Goal: Ask a question

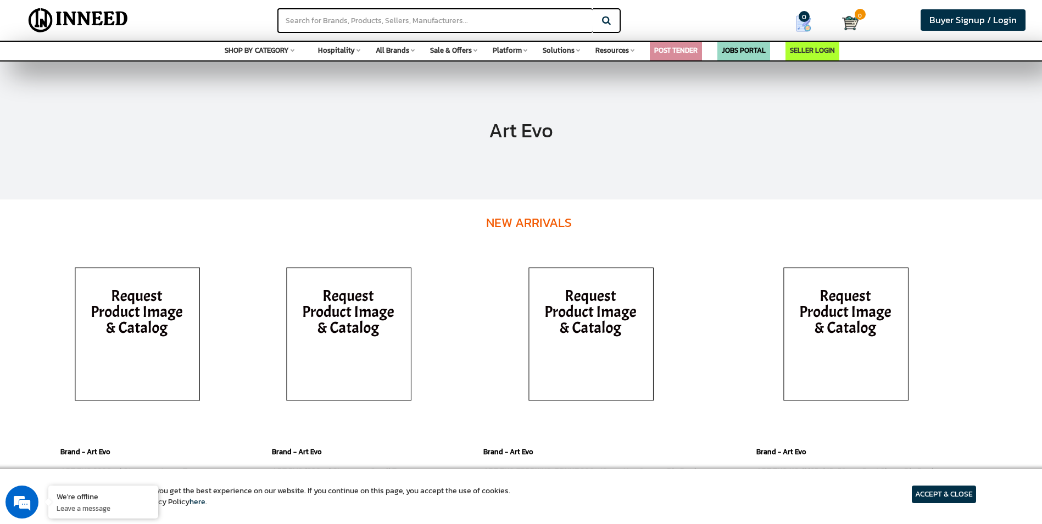
click at [351, 50] on span "Hospitality" at bounding box center [336, 50] width 37 height 10
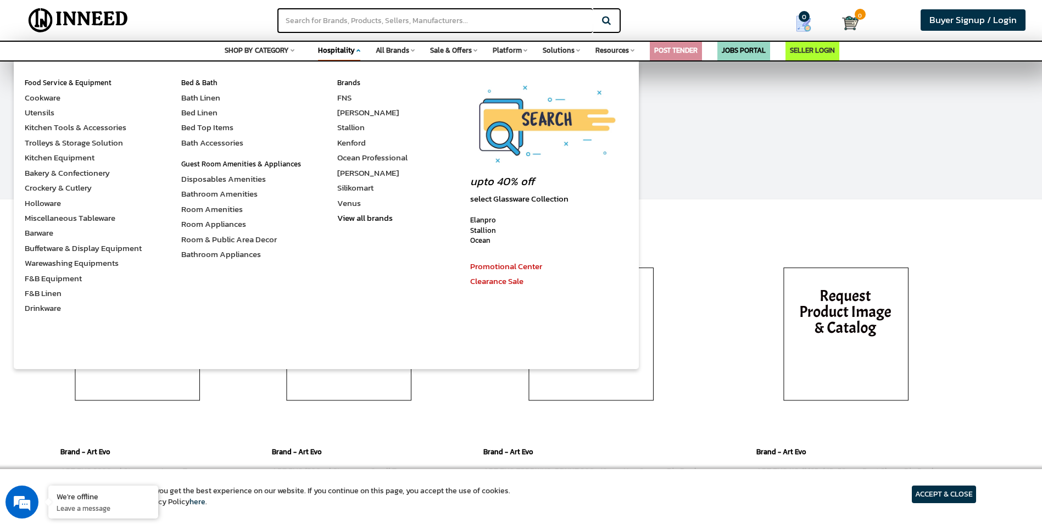
click at [937, 492] on article "ACCEPT & CLOSE" at bounding box center [944, 495] width 64 height 18
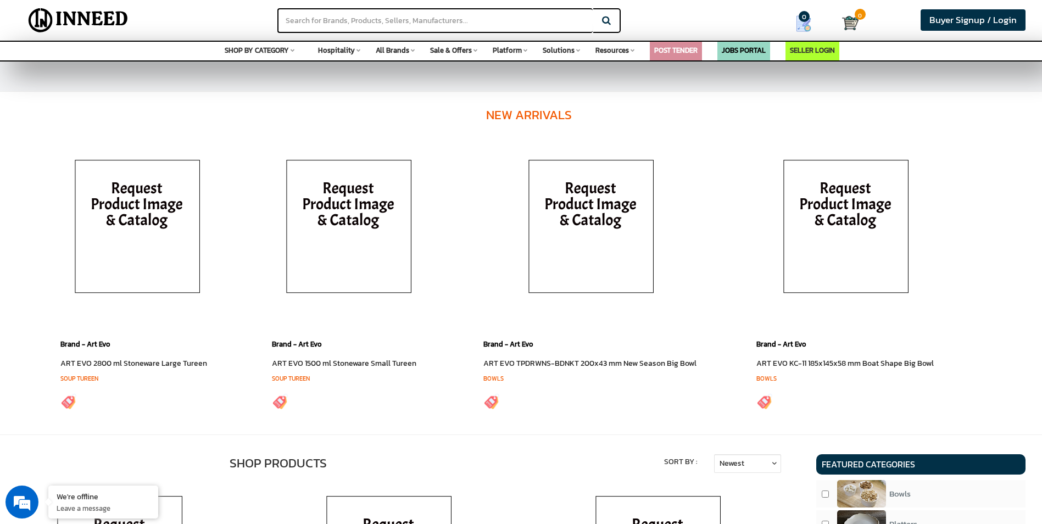
scroll to position [110, 0]
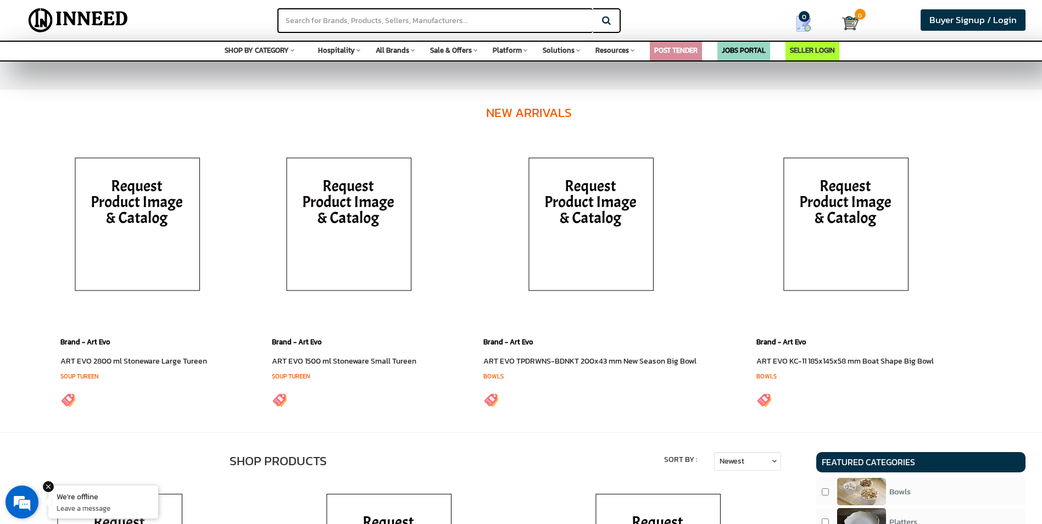
click at [110, 499] on div "We're offline" at bounding box center [103, 496] width 93 height 10
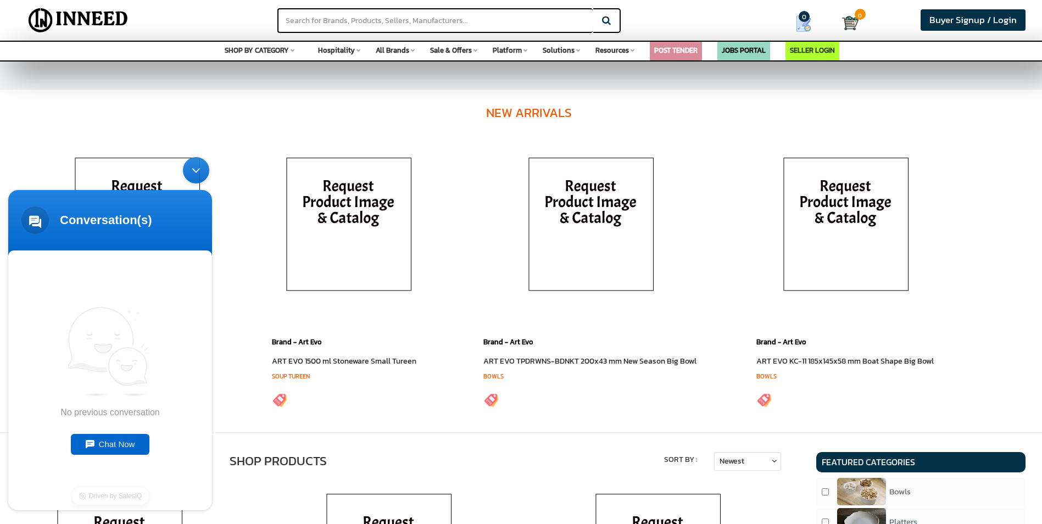
click at [118, 448] on div "Chat Now" at bounding box center [110, 444] width 79 height 21
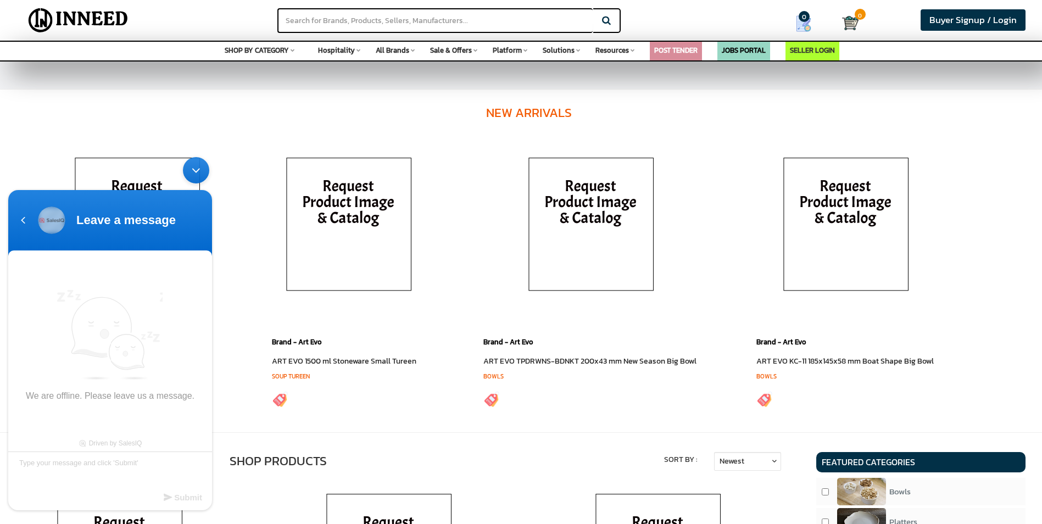
click at [92, 471] on textarea "Type your message and click 'Submit'" at bounding box center [110, 471] width 204 height 38
type textarea "hi this is [PERSON_NAME] from maldivies"
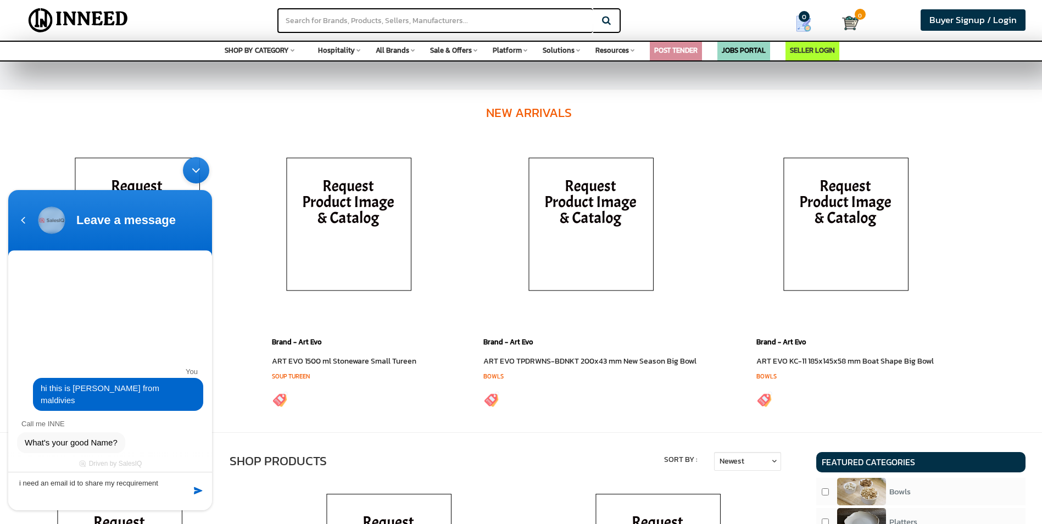
type textarea "i need an email id to share my recquirement"
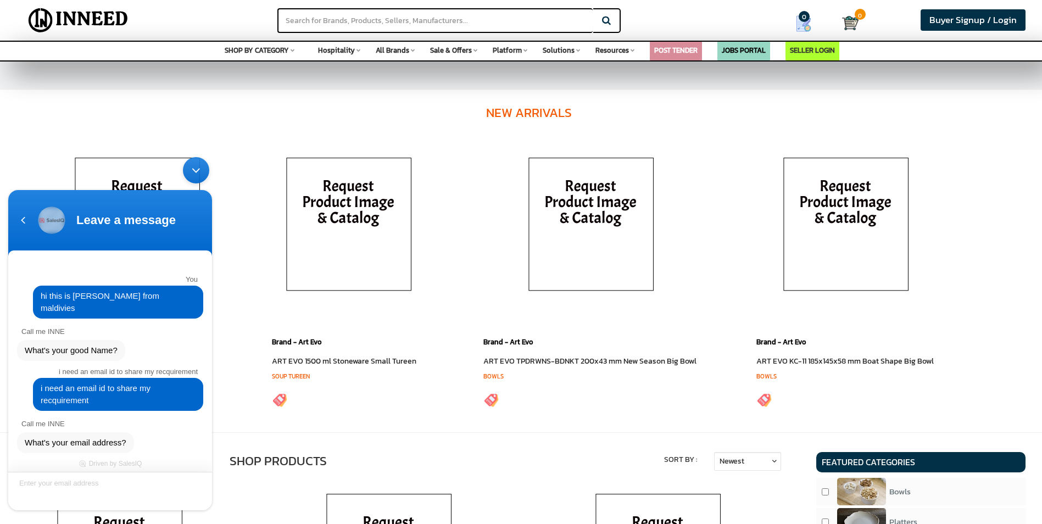
click at [80, 487] on textarea "Enter your email address" at bounding box center [110, 491] width 204 height 38
paste textarea "[PERSON_NAME][EMAIL_ADDRESS][DOMAIN_NAME]"
type textarea "[PERSON_NAME][EMAIL_ADDRESS][DOMAIN_NAME]"
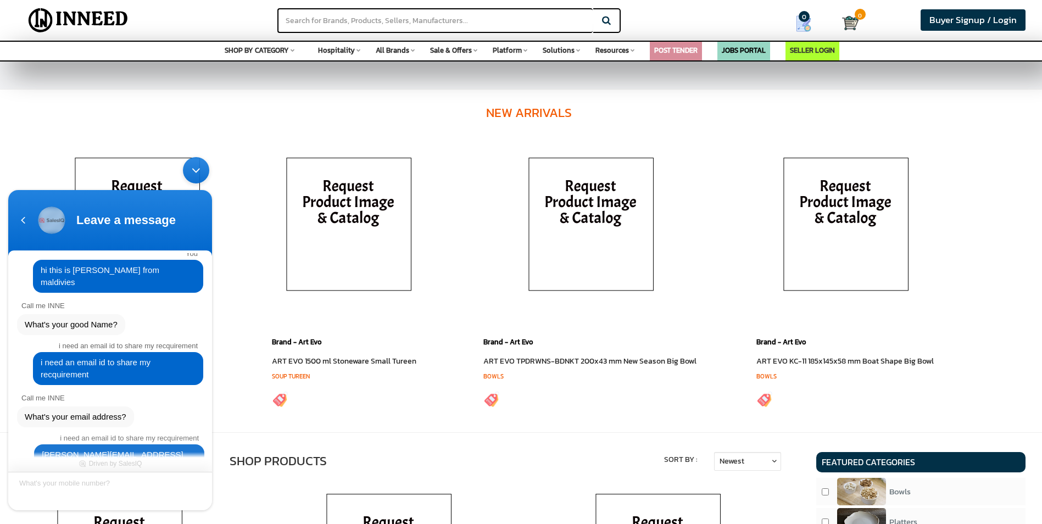
scroll to position [61, 0]
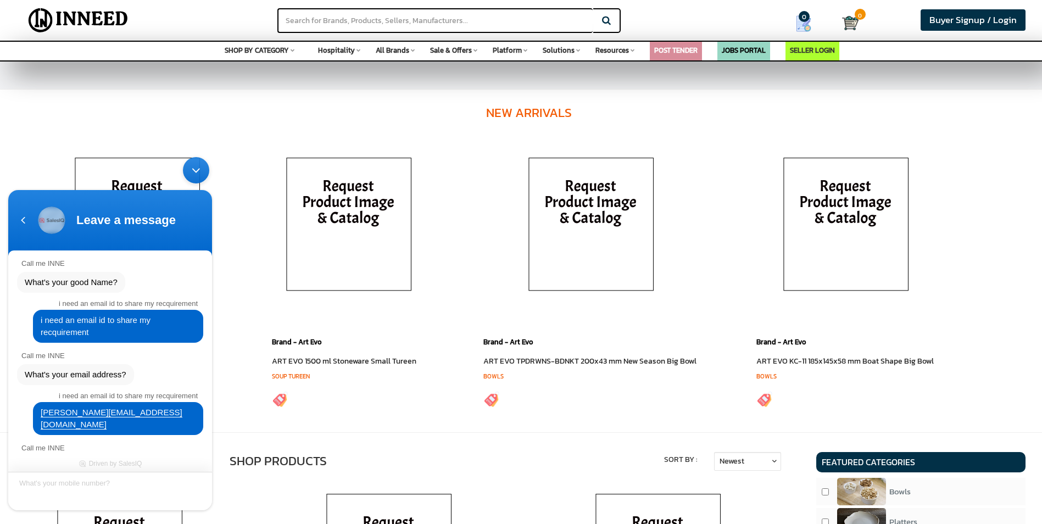
click at [114, 482] on textarea "What's your mobile number?" at bounding box center [110, 491] width 204 height 38
type textarea "[PHONE_NUMBER]"
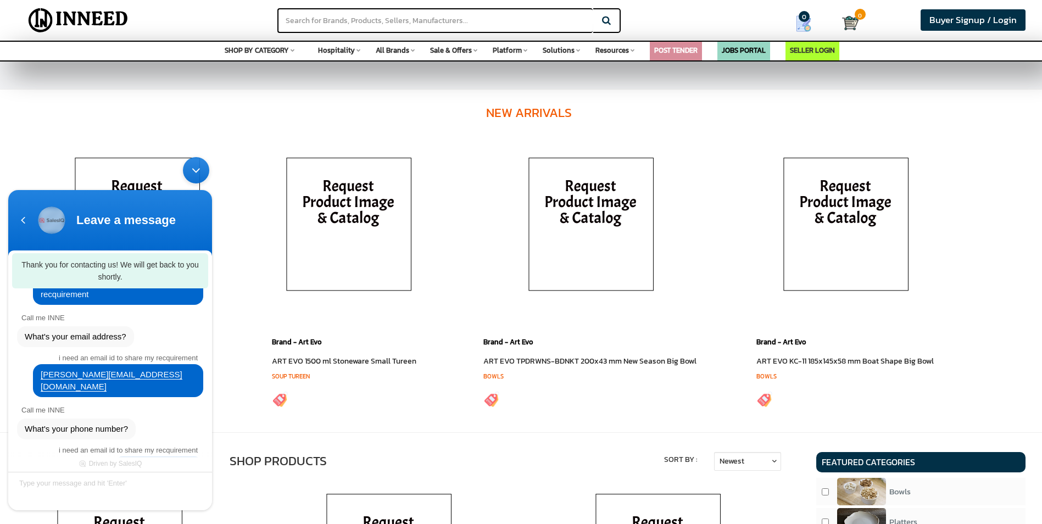
scroll to position [80, 0]
